Goal: Task Accomplishment & Management: Manage account settings

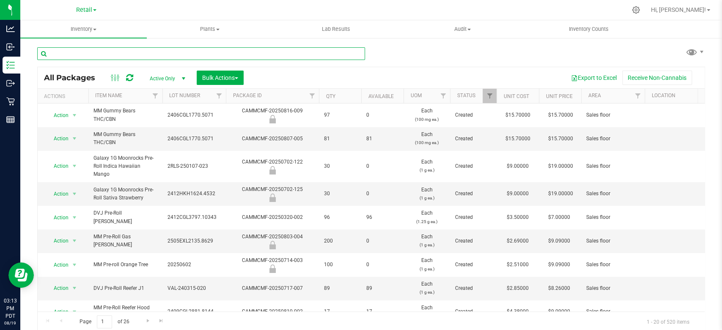
click at [96, 48] on input "text" at bounding box center [201, 53] width 328 height 13
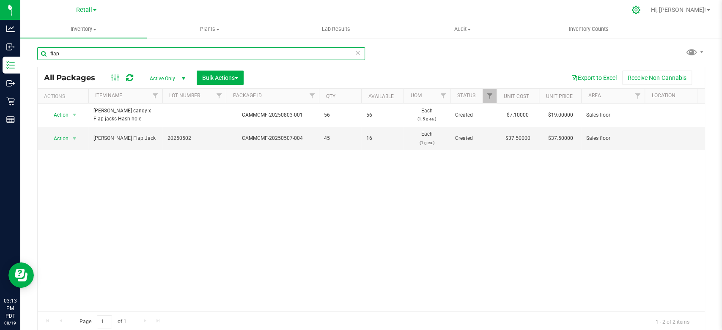
type input "flap"
click at [640, 9] on icon at bounding box center [635, 9] width 9 height 9
drag, startPoint x: 673, startPoint y: 7, endPoint x: 666, endPoint y: 9, distance: 7.5
click at [640, 9] on icon at bounding box center [635, 10] width 8 height 8
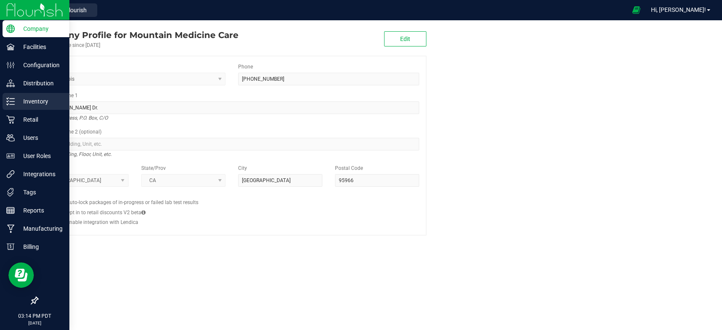
click at [17, 102] on p "Inventory" at bounding box center [40, 101] width 51 height 10
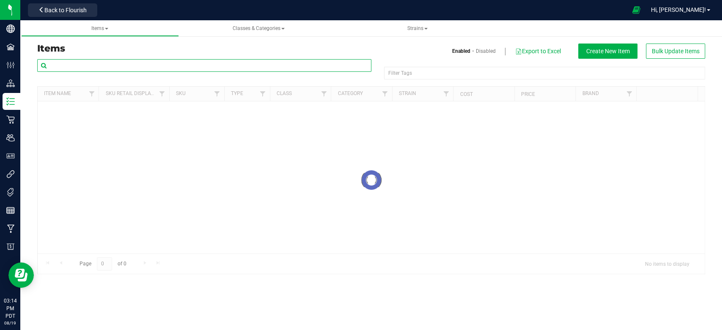
click at [103, 64] on input "text" at bounding box center [204, 65] width 334 height 13
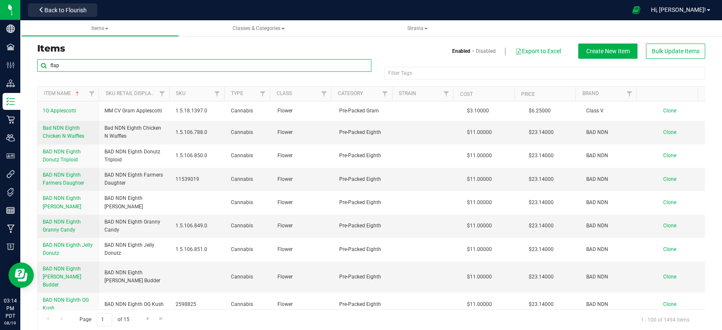
type input "flap"
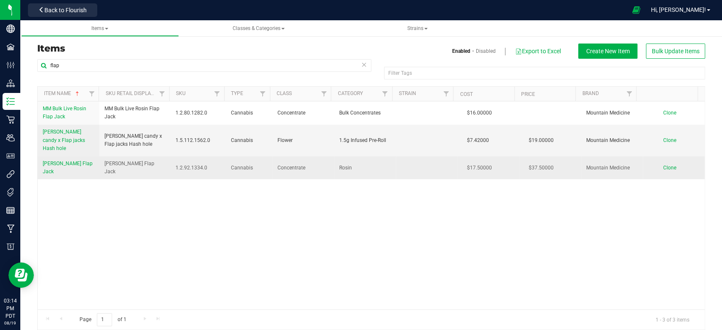
click at [74, 161] on span "[PERSON_NAME] Flap Jack" at bounding box center [68, 168] width 50 height 14
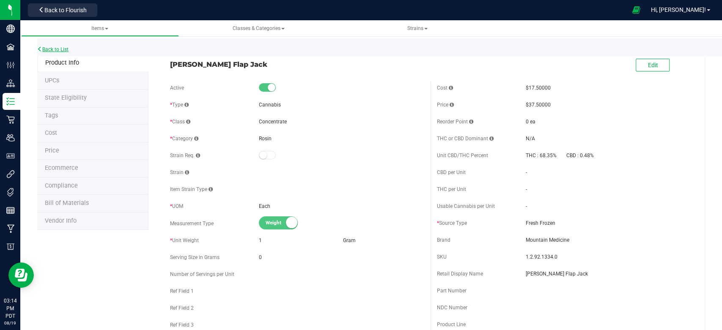
click at [38, 52] on icon at bounding box center [39, 48] width 5 height 5
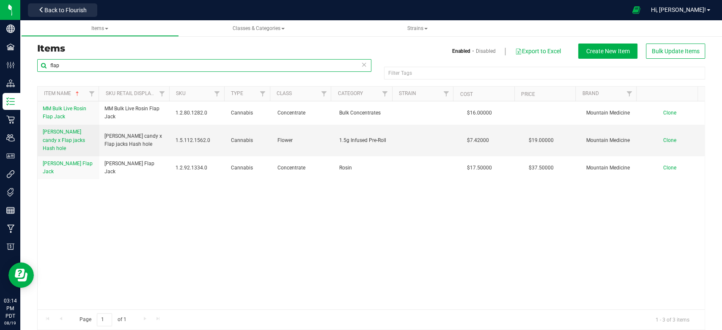
click at [82, 67] on input "flap" at bounding box center [204, 65] width 334 height 13
type input "f"
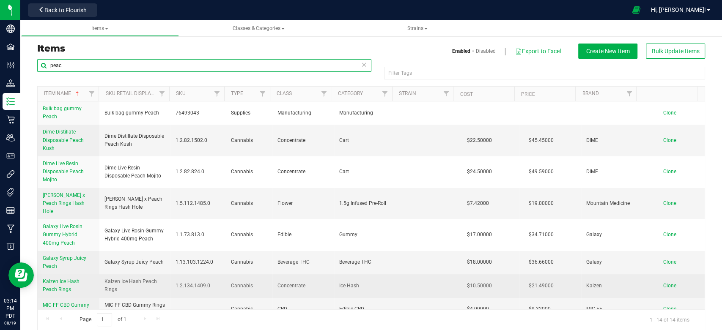
type input "peac"
click at [64, 279] on span "Kaizen Ice Hash Peach Rings" at bounding box center [61, 286] width 37 height 14
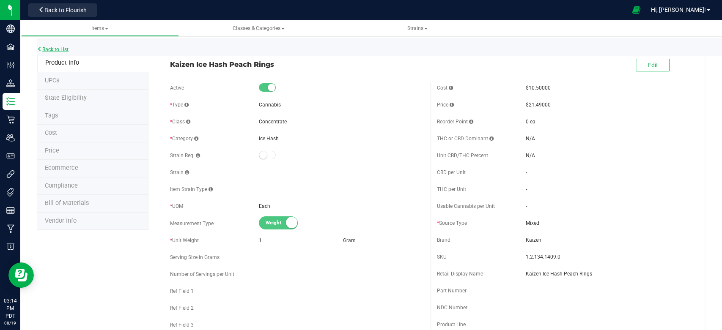
click at [51, 49] on link "Back to List" at bounding box center [52, 49] width 31 height 6
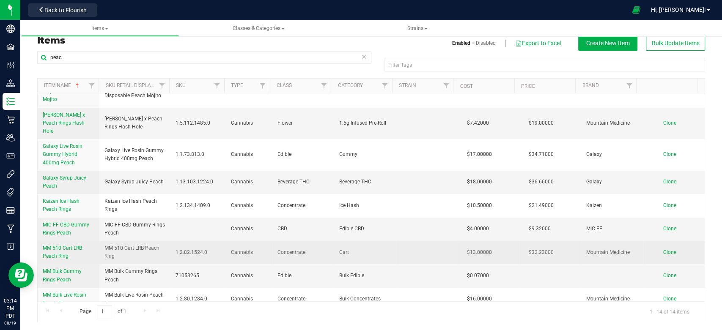
scroll to position [94, 0]
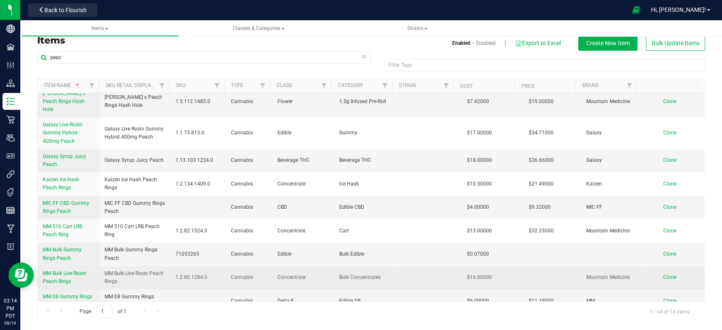
click at [74, 271] on span "MM Bulk Live Rosin Peach Rings" at bounding box center [65, 278] width 44 height 14
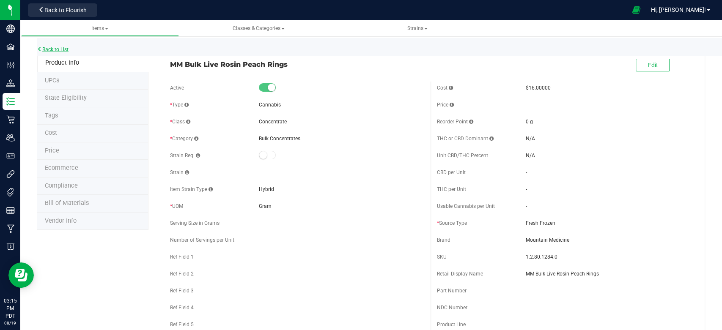
click at [52, 50] on link "Back to List" at bounding box center [52, 49] width 31 height 6
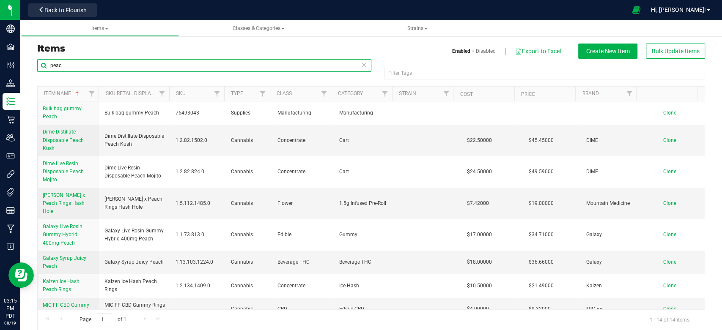
click at [78, 60] on input "peac" at bounding box center [204, 65] width 334 height 13
type input "p"
type input "bomb"
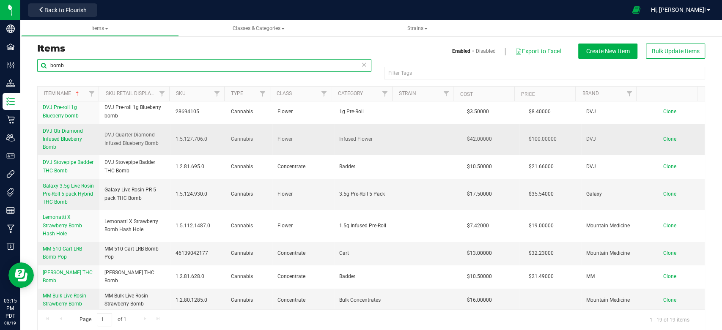
scroll to position [188, 0]
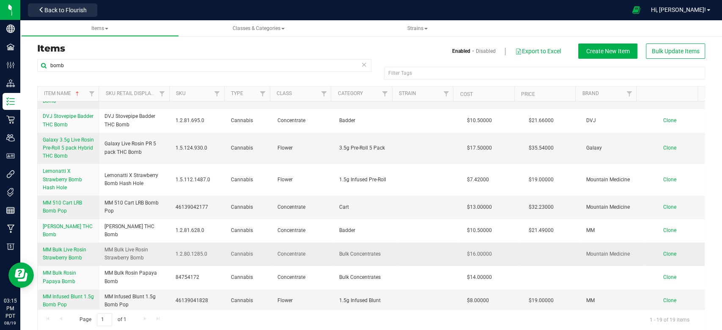
click at [74, 255] on span "MM Bulk Live Rosin Strawberry Bomb" at bounding box center [65, 254] width 44 height 14
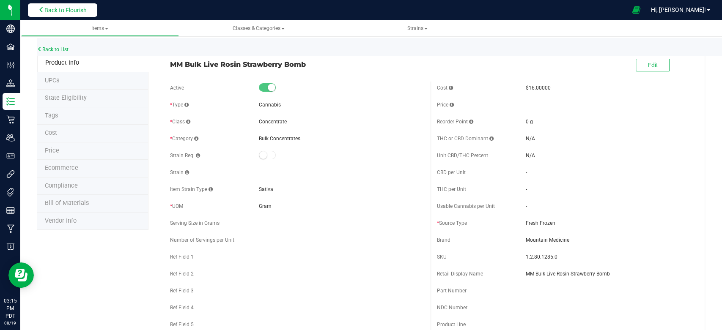
click at [53, 8] on span "Back to Flourish" at bounding box center [65, 10] width 42 height 7
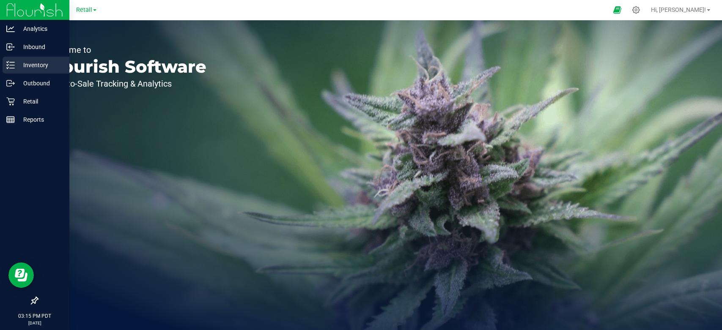
click at [17, 66] on p "Inventory" at bounding box center [40, 65] width 51 height 10
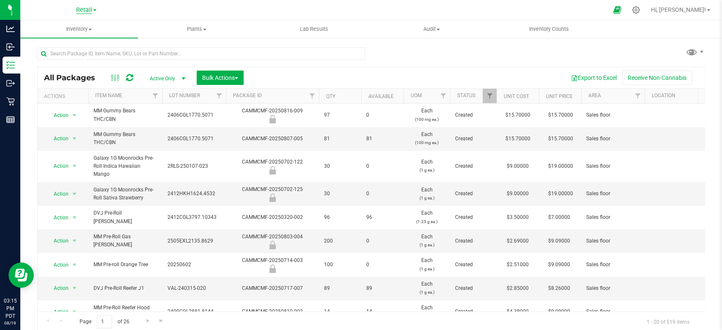
click at [81, 10] on span "Retail" at bounding box center [84, 10] width 16 height 8
click at [73, 29] on link "Manufacturing" at bounding box center [86, 29] width 123 height 11
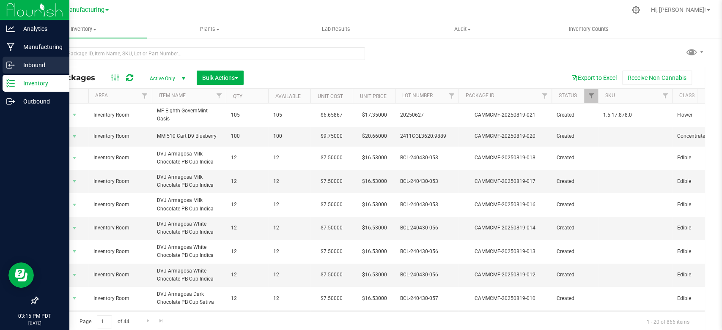
click at [36, 67] on p "Inbound" at bounding box center [40, 65] width 51 height 10
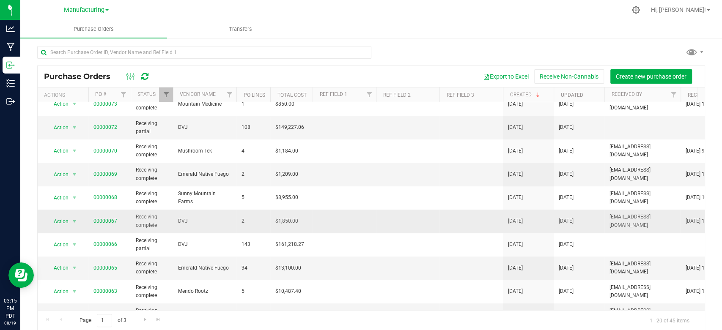
scroll to position [235, 0]
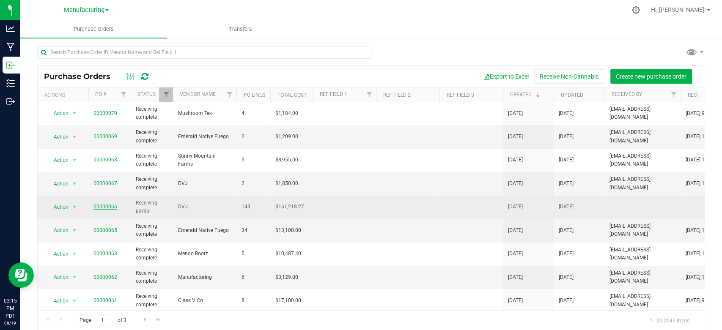
click at [108, 204] on link "00000066" at bounding box center [105, 207] width 24 height 6
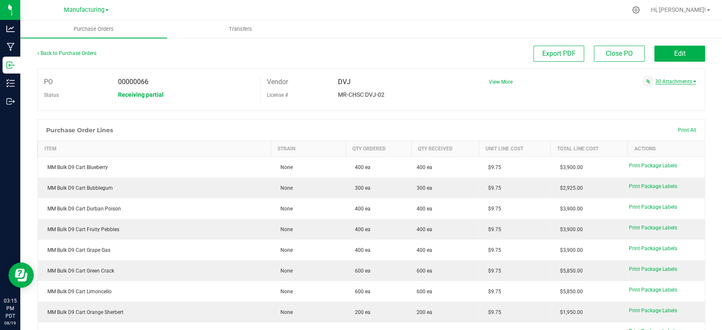
click at [663, 83] on link "30 Attachments" at bounding box center [675, 82] width 41 height 6
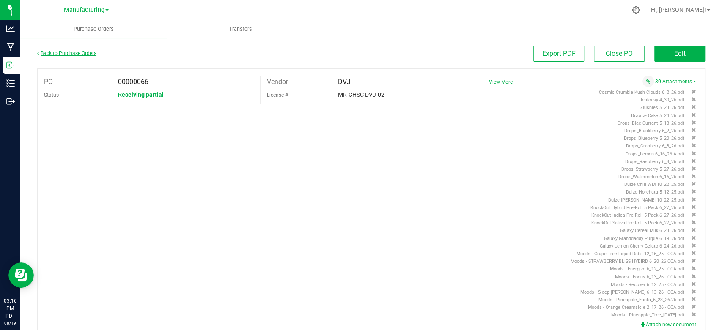
click at [83, 53] on link "Back to Purchase Orders" at bounding box center [66, 53] width 59 height 6
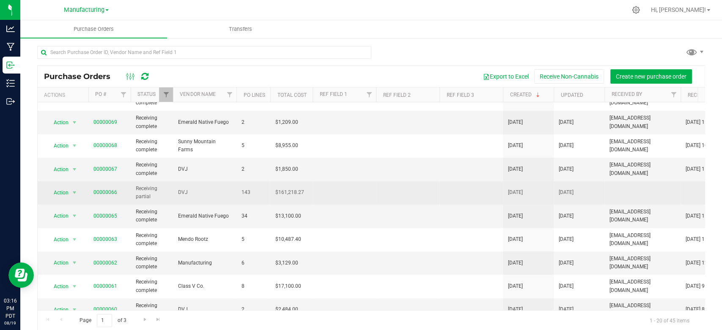
scroll to position [261, 0]
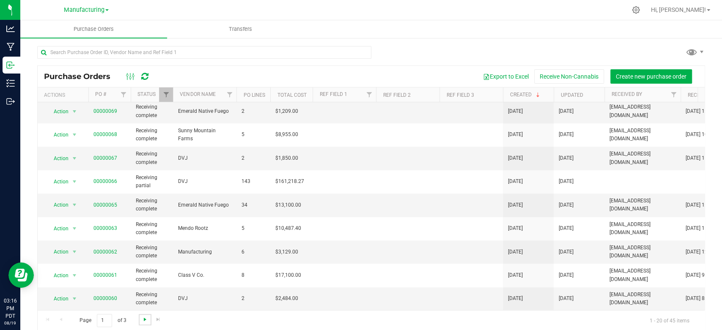
click at [142, 320] on span "Go to the next page" at bounding box center [145, 319] width 7 height 7
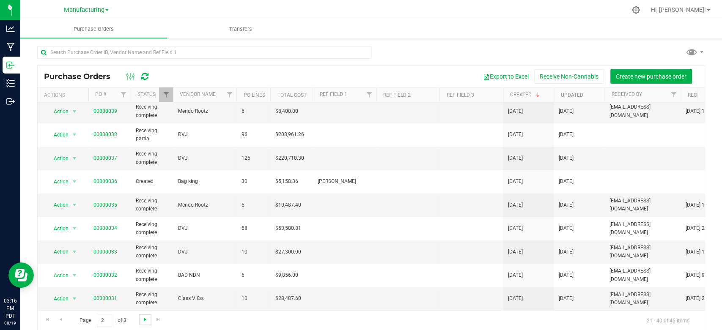
scroll to position [0, 0]
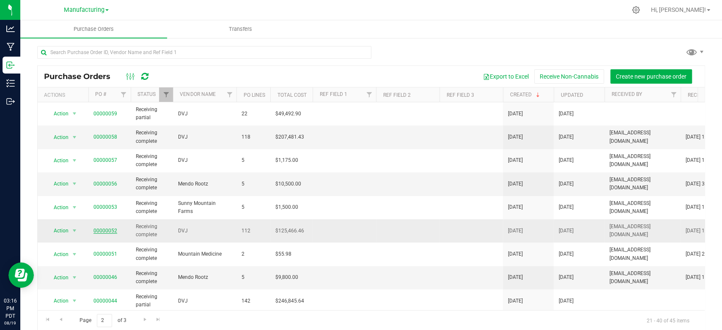
click at [108, 230] on link "00000052" at bounding box center [105, 231] width 24 height 6
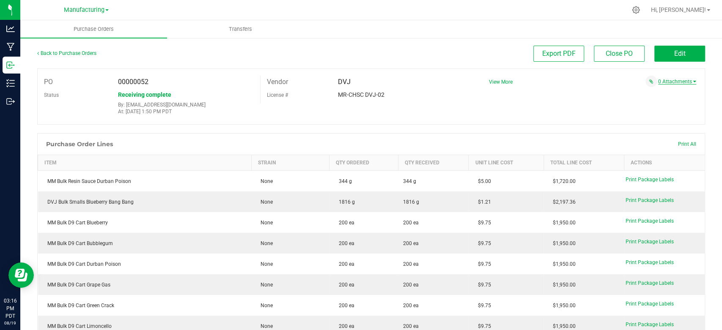
click at [666, 79] on link "0 Attachments" at bounding box center [677, 82] width 38 height 6
click at [616, 91] on div "PO 00000052 Status Receiving complete By: mdouglass@mountainmedicine.care At: J…" at bounding box center [370, 96] width 667 height 56
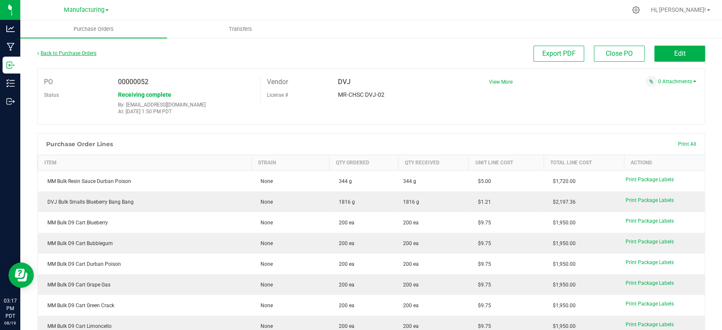
click at [66, 52] on link "Back to Purchase Orders" at bounding box center [66, 53] width 59 height 6
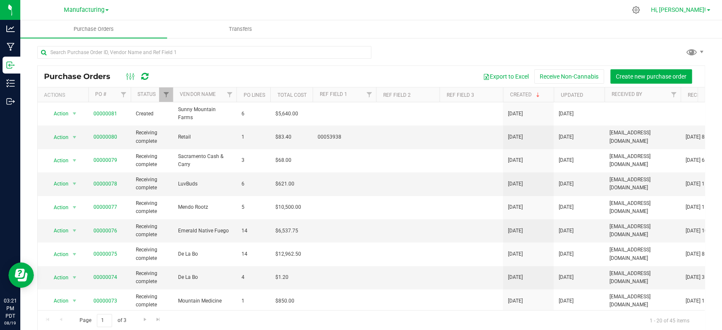
click at [692, 12] on span "Hi, [PERSON_NAME]!" at bounding box center [677, 9] width 55 height 7
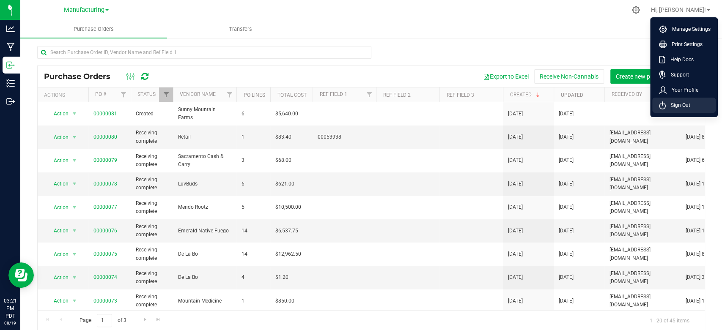
click at [674, 104] on span "Sign Out" at bounding box center [677, 105] width 25 height 8
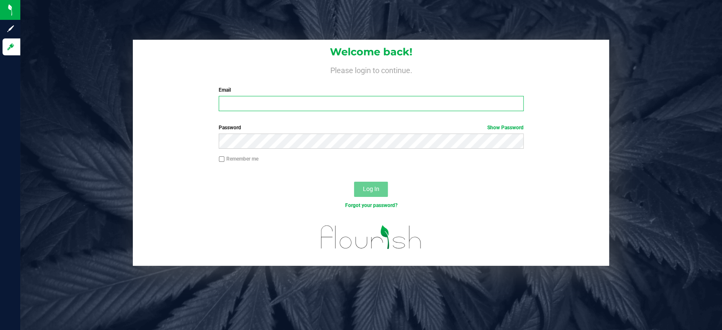
click at [268, 105] on input "Email" at bounding box center [371, 103] width 305 height 15
type input "srios@mountainmedicine.care"
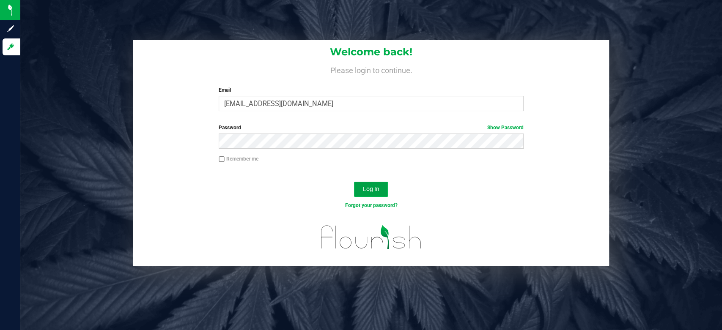
click at [358, 192] on button "Log In" at bounding box center [371, 189] width 34 height 15
click at [370, 199] on div "Log In" at bounding box center [371, 192] width 476 height 28
drag, startPoint x: 372, startPoint y: 189, endPoint x: 376, endPoint y: 184, distance: 6.0
click at [376, 188] on span "Log In" at bounding box center [371, 189] width 16 height 7
